Goal: Book appointment/travel/reservation

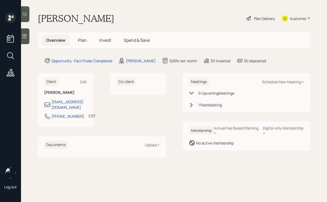
click at [219, 106] on div "1 Past Meeting" at bounding box center [210, 105] width 24 height 6
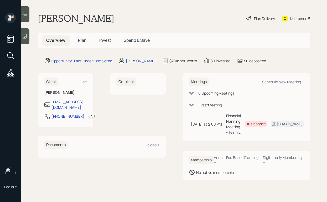
click at [219, 106] on div "1 Past Meeting" at bounding box center [210, 105] width 24 height 6
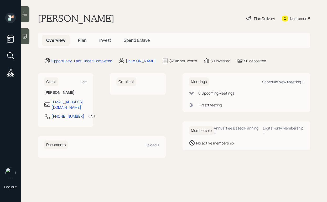
click at [286, 80] on div "Schedule New Meeting +" at bounding box center [283, 81] width 42 height 5
select select "d946c976-65aa-4529-ac9d-02c4f1114fc0"
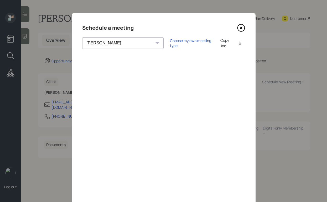
click at [240, 26] on icon at bounding box center [241, 28] width 8 height 8
